Goal: Communication & Community: Answer question/provide support

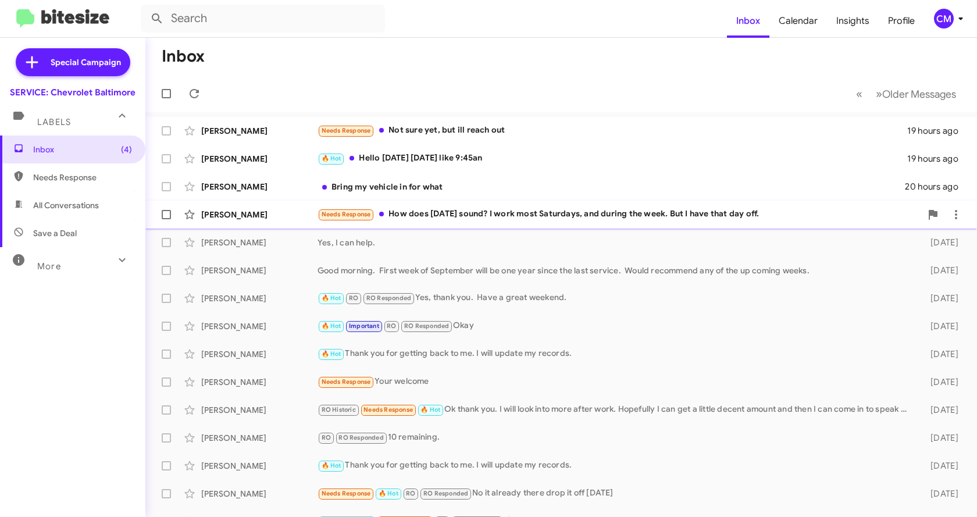
click at [415, 213] on div "Needs Response How does [DATE] sound? I work most Saturdays, and during the wee…" at bounding box center [620, 214] width 604 height 13
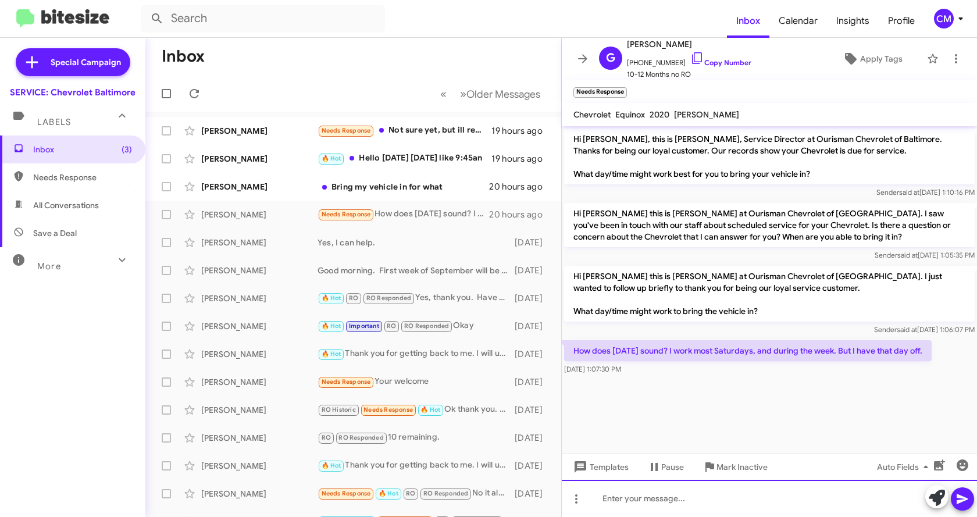
click at [643, 500] on div at bounding box center [769, 498] width 415 height 37
click at [959, 502] on icon at bounding box center [962, 499] width 11 height 10
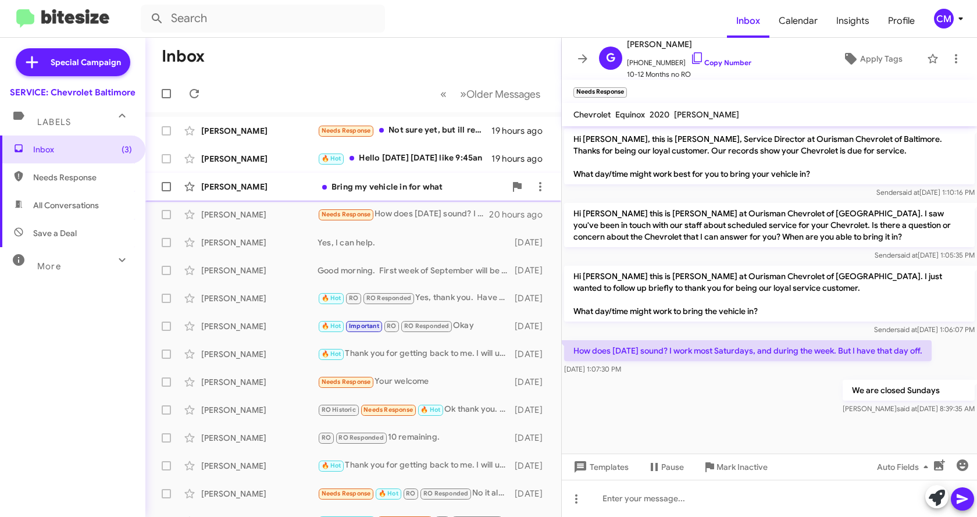
click at [387, 188] on div "Bring my vehicle in for what" at bounding box center [412, 187] width 188 height 12
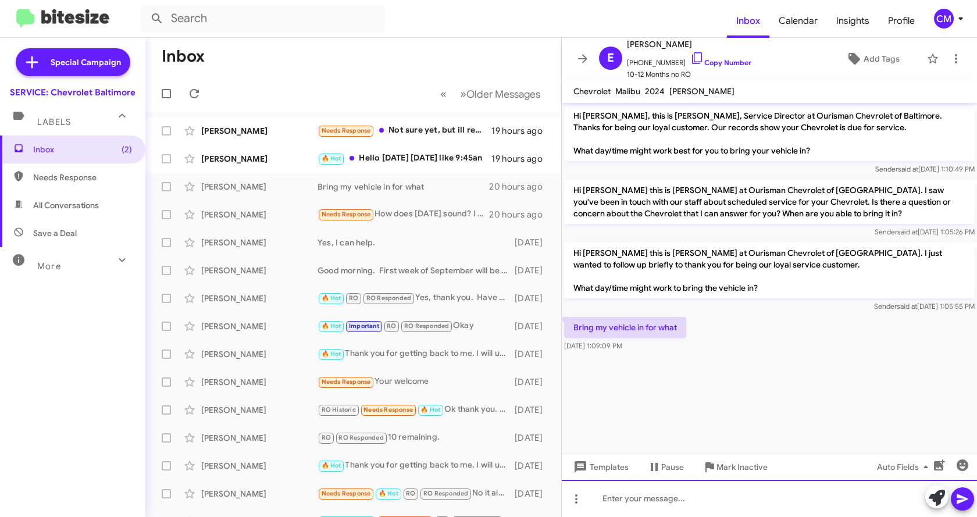
click at [644, 496] on div at bounding box center [769, 498] width 415 height 37
click at [728, 501] on div "Yearly maintenance. Last done" at bounding box center [769, 498] width 415 height 37
click at [963, 502] on icon at bounding box center [963, 499] width 14 height 14
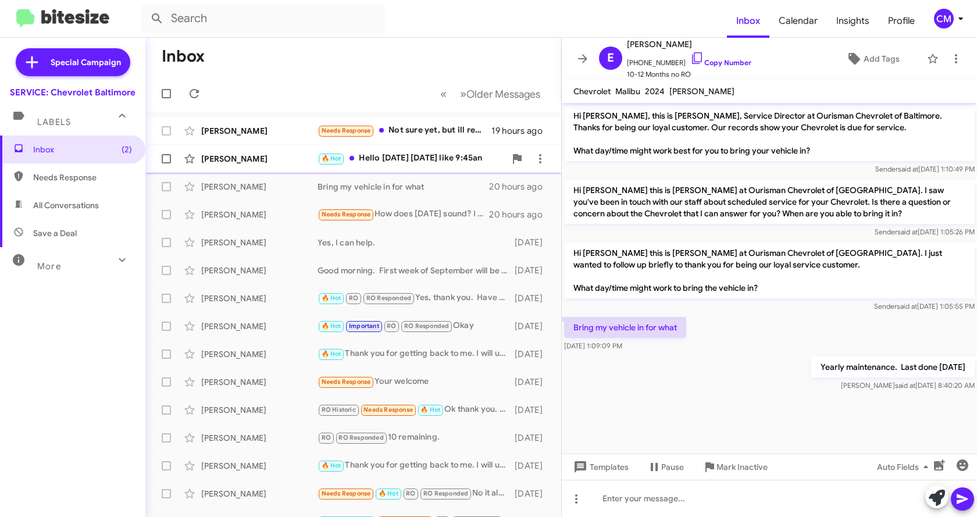
click at [419, 163] on div "🔥 Hot Hello [DATE] [DATE] like 9:45an" at bounding box center [412, 158] width 188 height 13
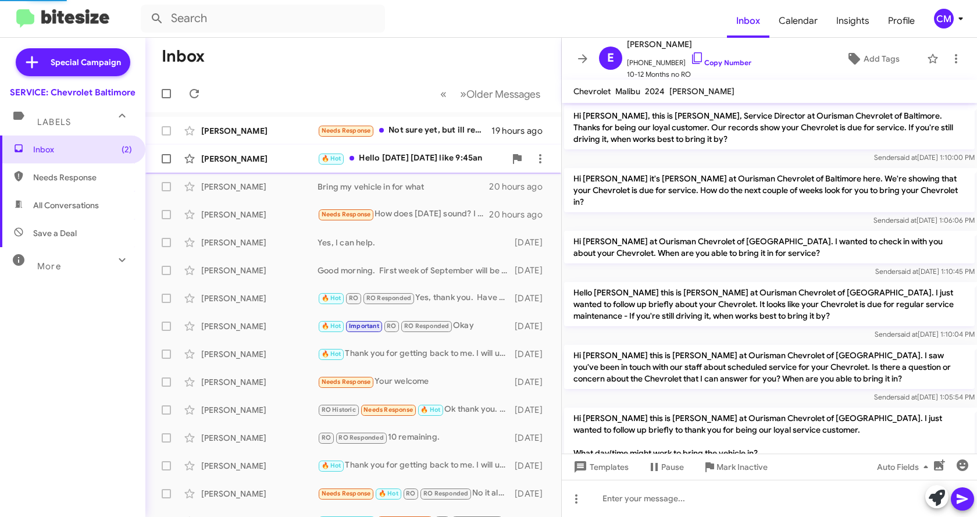
scroll to position [74, 0]
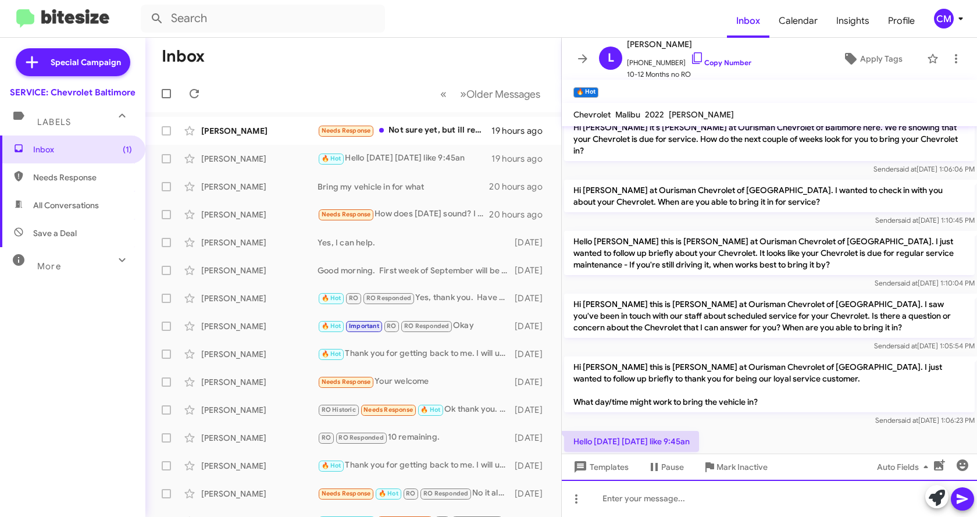
click at [683, 496] on div at bounding box center [769, 498] width 415 height 37
click at [958, 502] on icon at bounding box center [962, 499] width 11 height 10
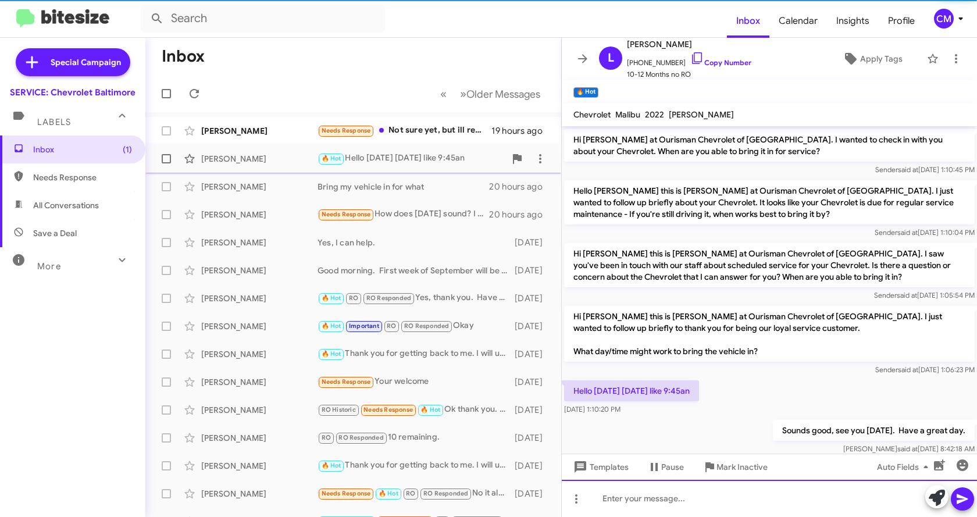
scroll to position [140, 0]
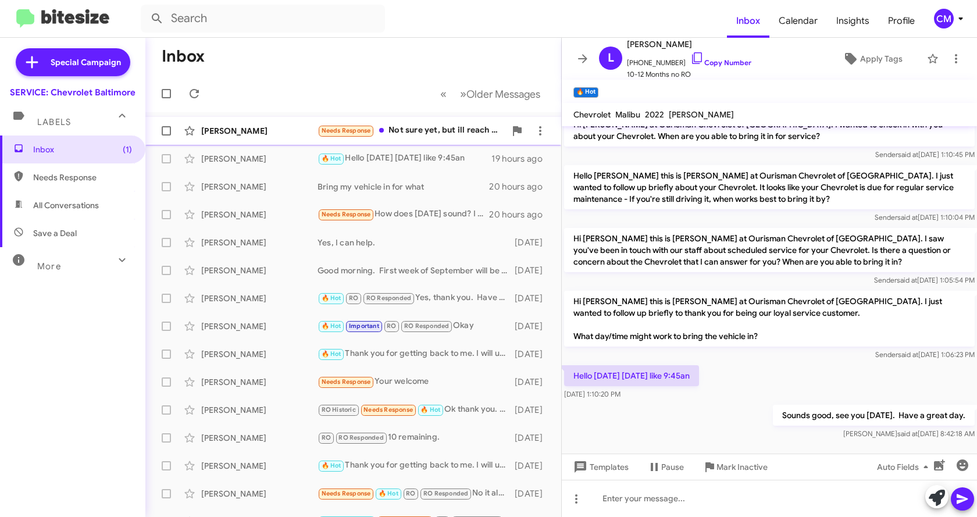
click at [401, 134] on div "Needs Response Not sure yet, but ill reach out" at bounding box center [412, 130] width 188 height 13
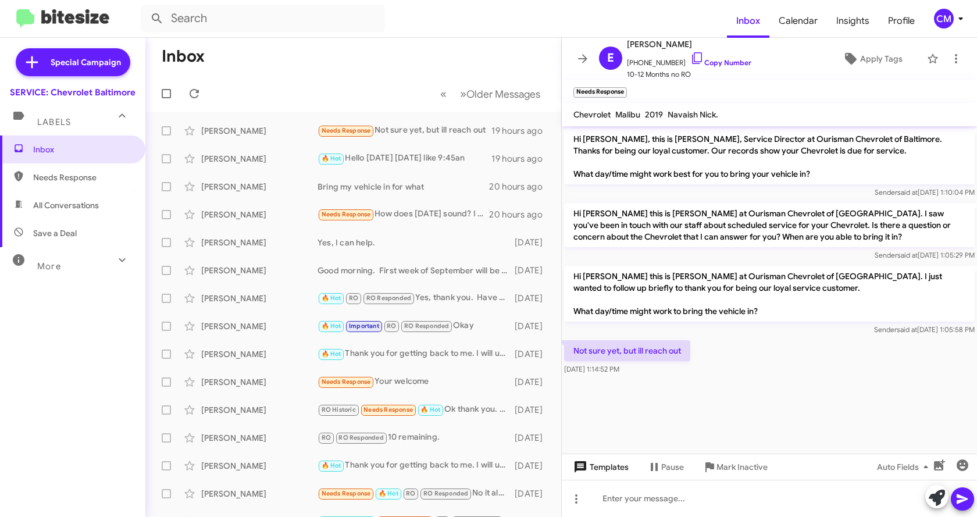
click at [617, 477] on span "Templates" at bounding box center [600, 467] width 58 height 21
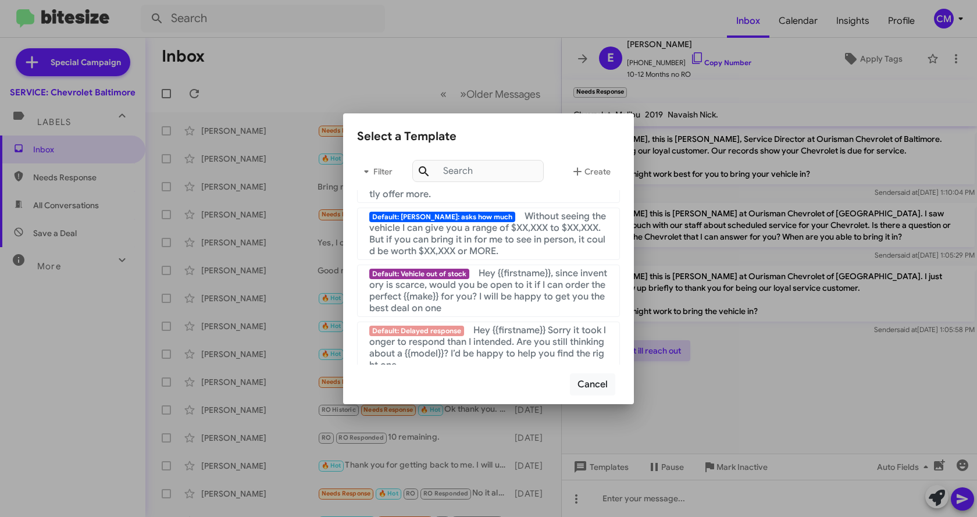
scroll to position [780, 0]
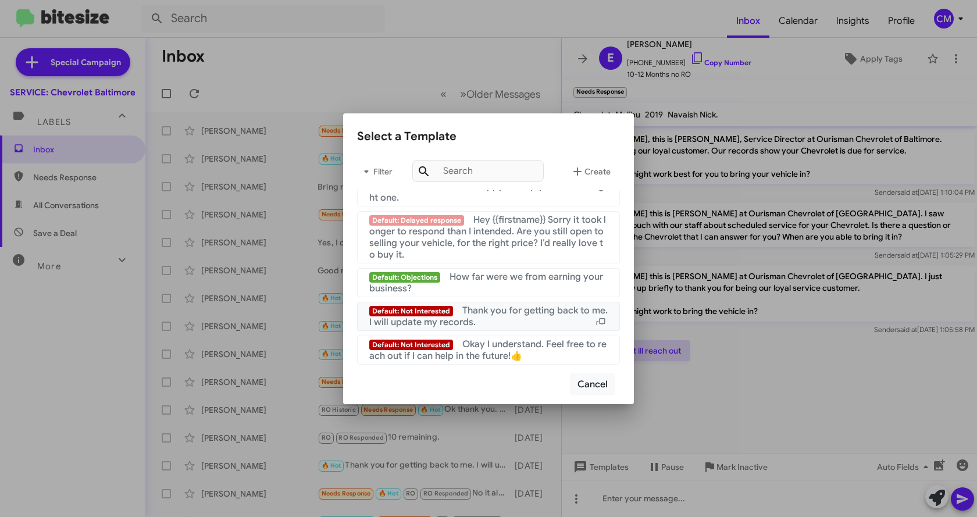
click at [491, 311] on span "Thank you for getting back to me. I will update my records." at bounding box center [488, 316] width 238 height 23
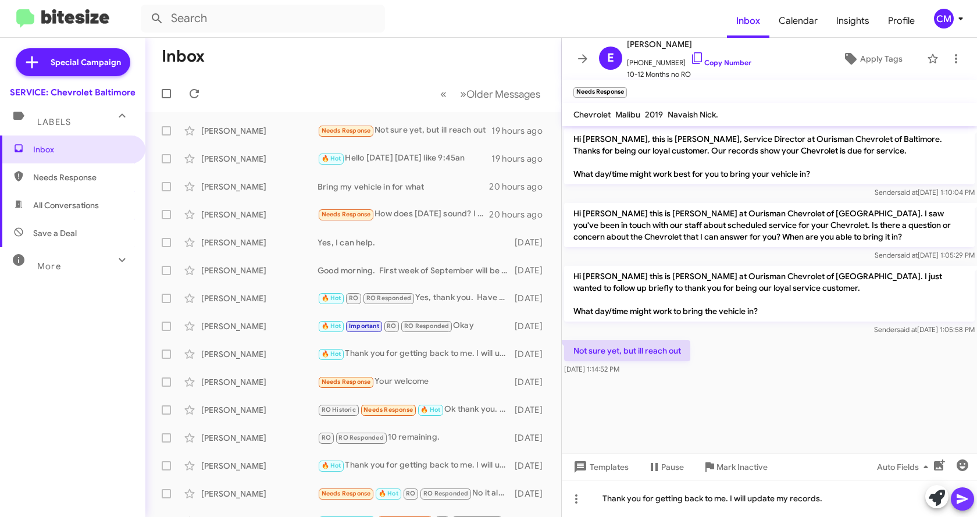
click at [958, 498] on icon at bounding box center [962, 499] width 11 height 10
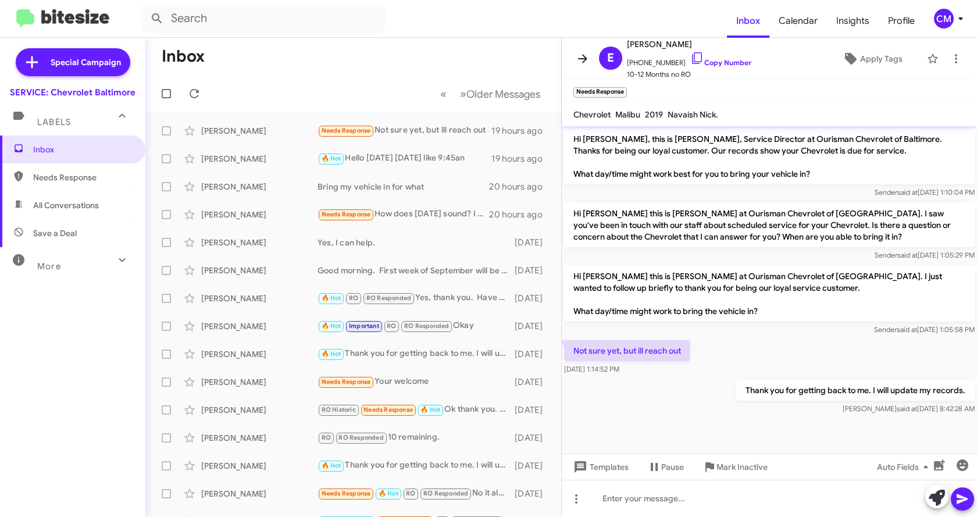
click at [585, 56] on icon at bounding box center [582, 58] width 9 height 9
